Goal: Transaction & Acquisition: Purchase product/service

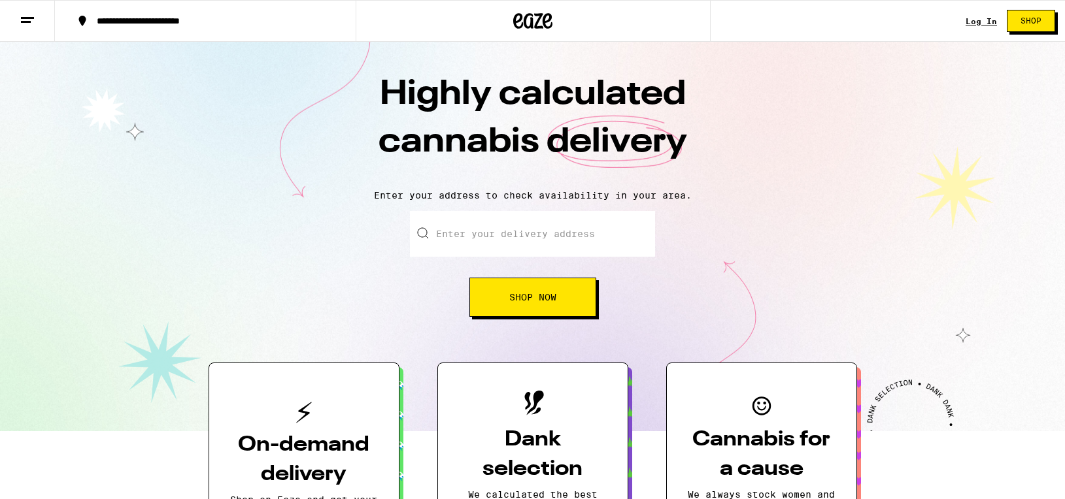
click at [497, 241] on input "Enter your delivery address" at bounding box center [532, 234] width 245 height 46
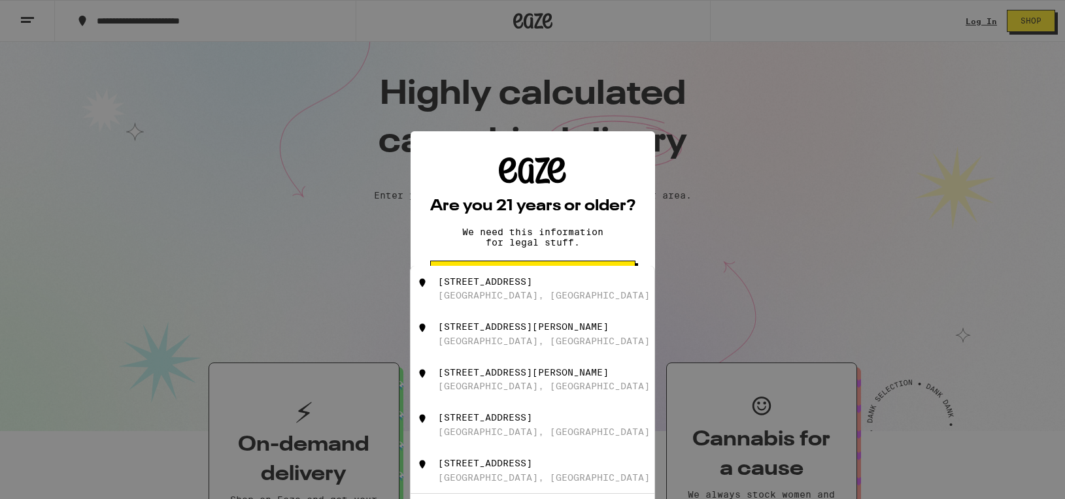
click at [498, 297] on div "[GEOGRAPHIC_DATA], [GEOGRAPHIC_DATA]" at bounding box center [544, 295] width 212 height 10
type input "[STREET_ADDRESS]"
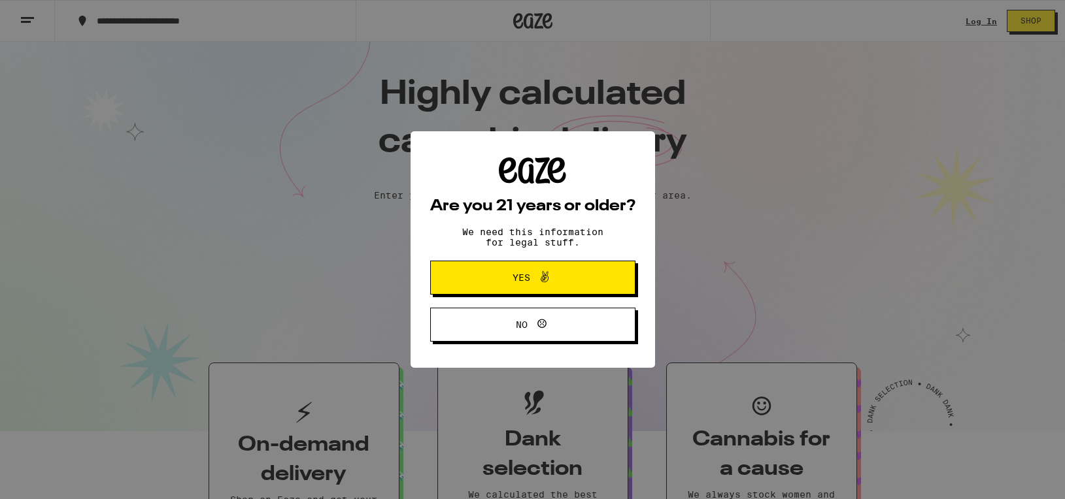
click at [539, 259] on div "Are you 21 years or older? We need this information for legal stuff. Yes No" at bounding box center [532, 250] width 205 height 185
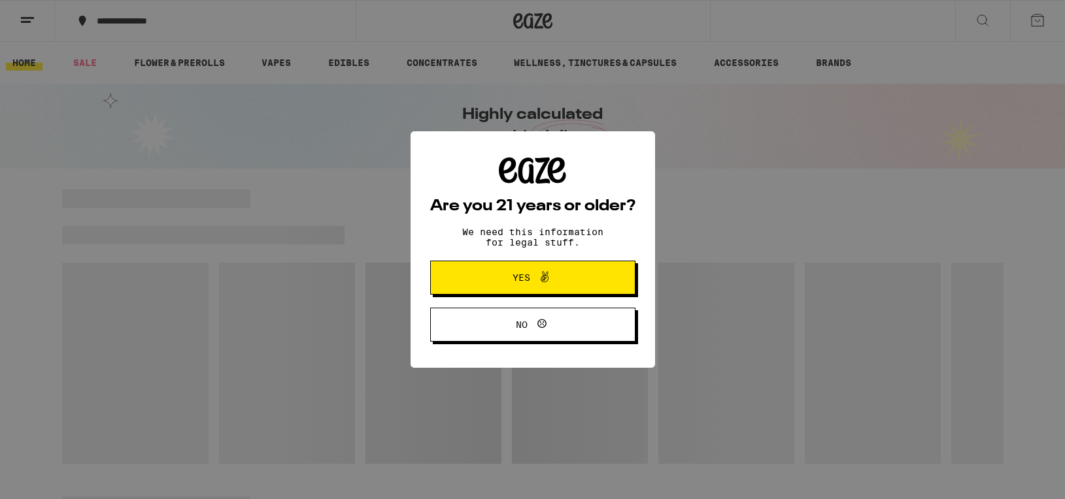
click at [535, 276] on span at bounding box center [541, 277] width 22 height 17
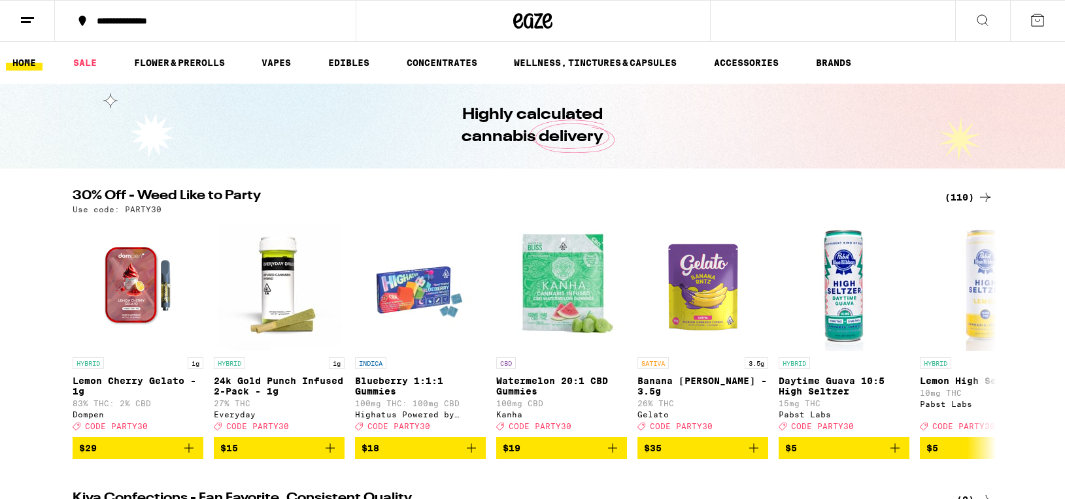
click at [972, 17] on button at bounding box center [982, 21] width 55 height 41
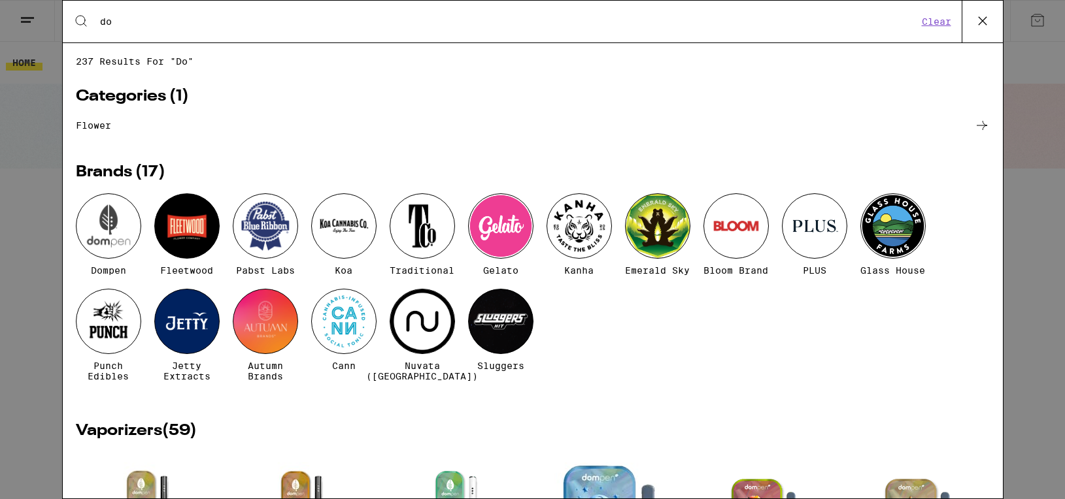
type input "d"
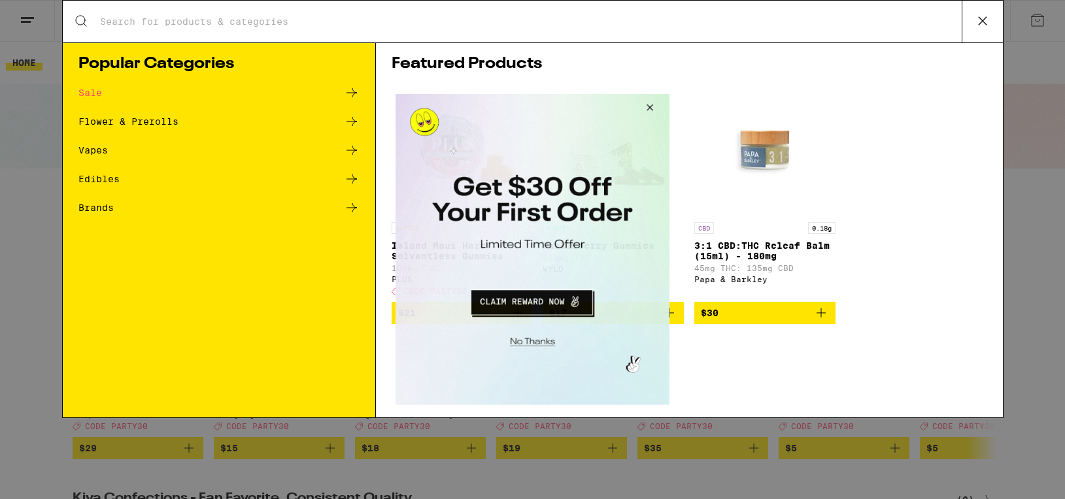
click at [656, 107] on button "Close Modal" at bounding box center [647, 109] width 35 height 31
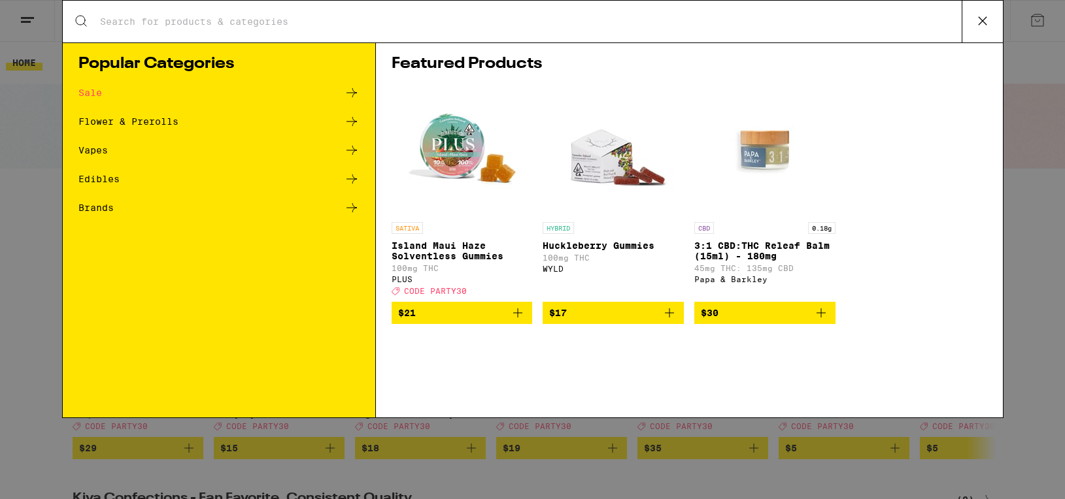
click at [134, 150] on div "Vapes" at bounding box center [218, 150] width 281 height 16
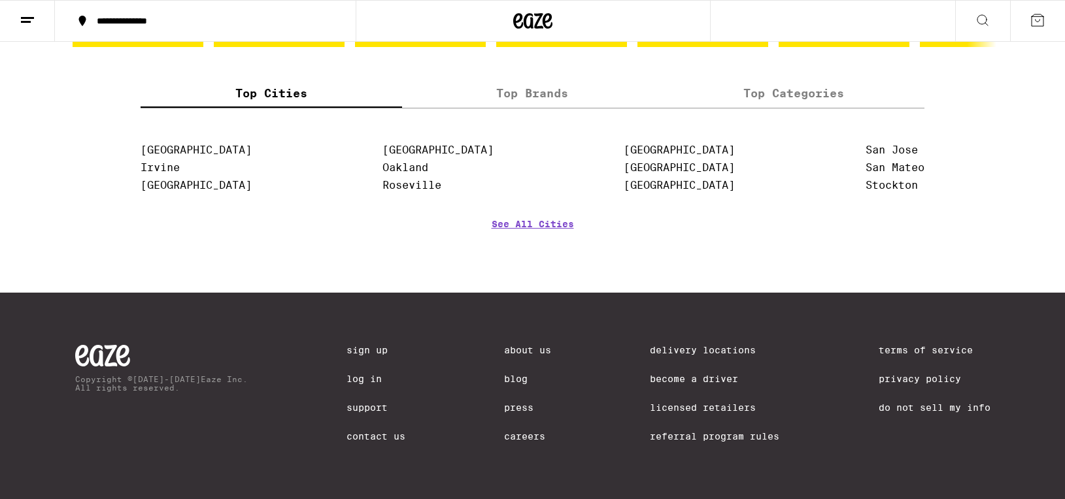
scroll to position [1304, 0]
